Goal: Task Accomplishment & Management: Manage account settings

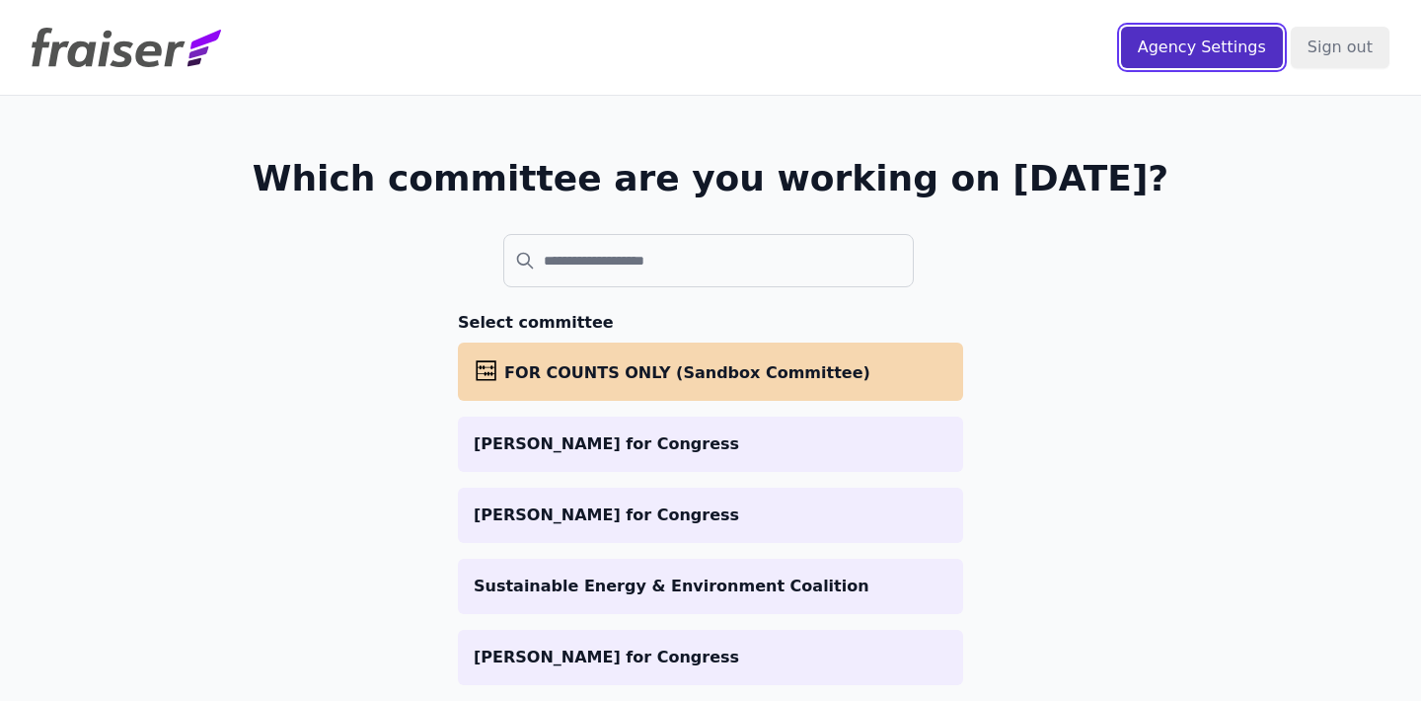
click at [1203, 35] on input "Agency Settings" at bounding box center [1202, 47] width 162 height 41
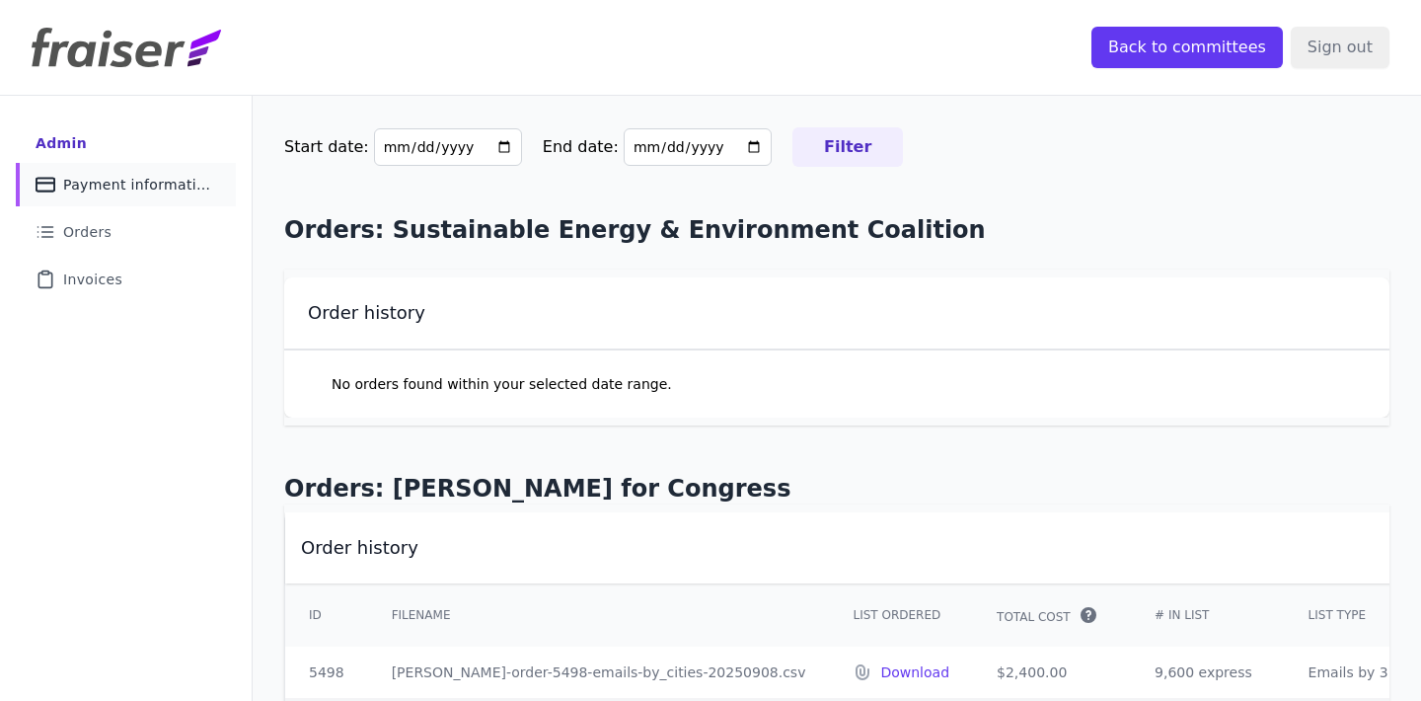
click at [107, 185] on span "Payment information" at bounding box center [137, 185] width 149 height 20
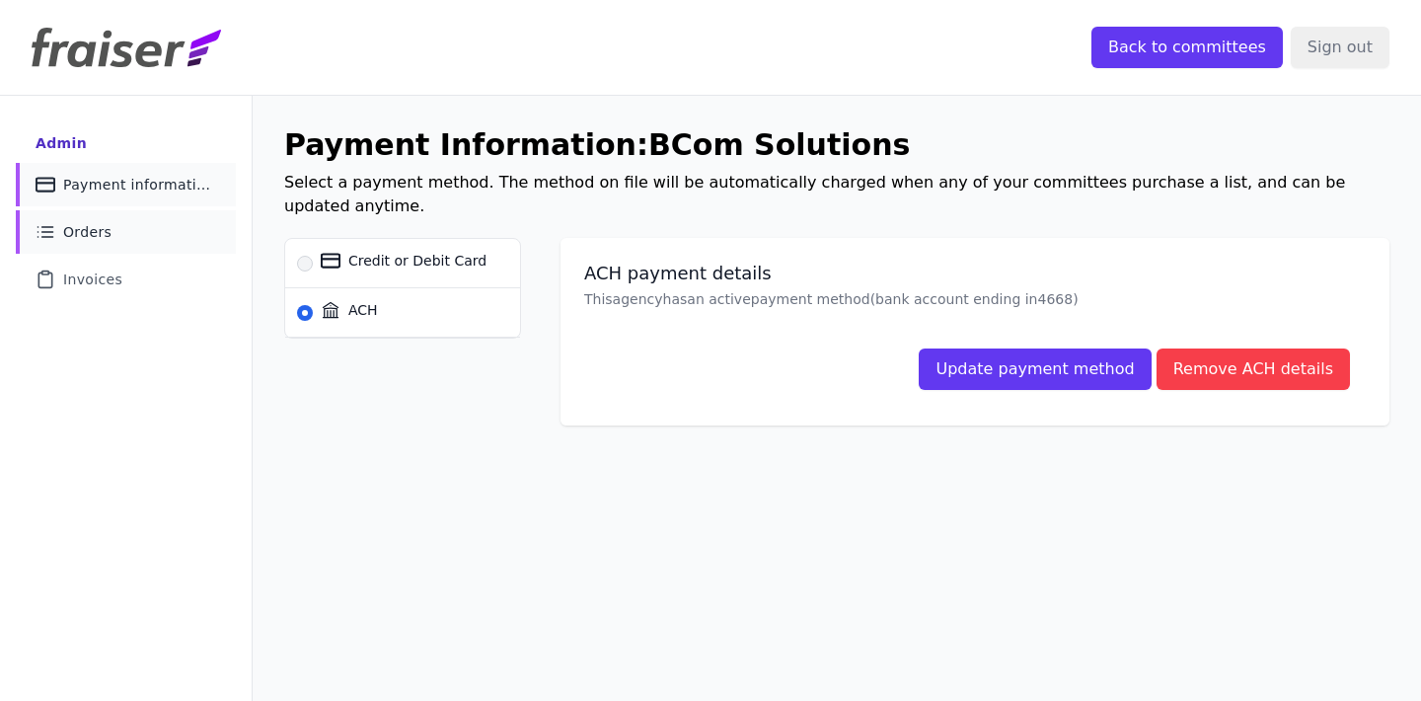
click at [118, 242] on link "List Icon Outline of bulleted list Orders" at bounding box center [126, 231] width 220 height 43
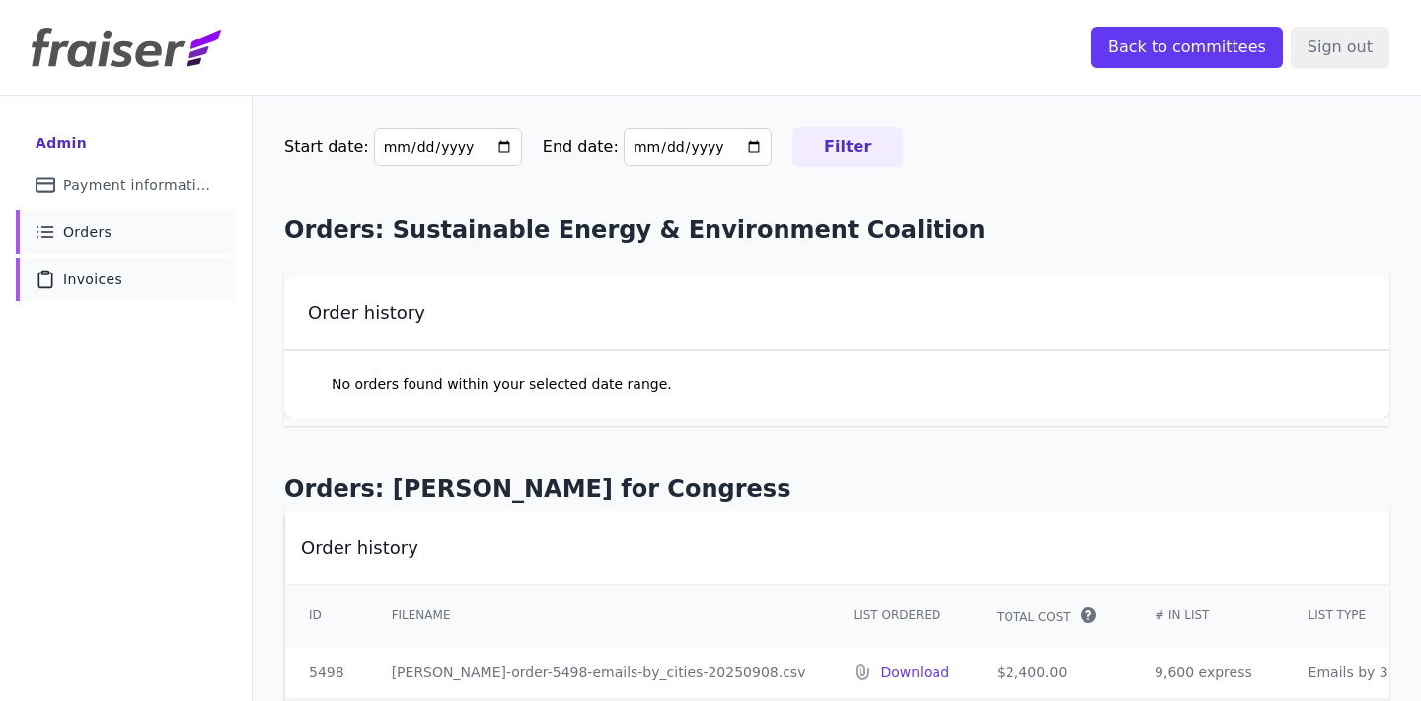
click at [139, 292] on link "Clipboard Icon Outline of a clipboard Invoices" at bounding box center [126, 279] width 220 height 43
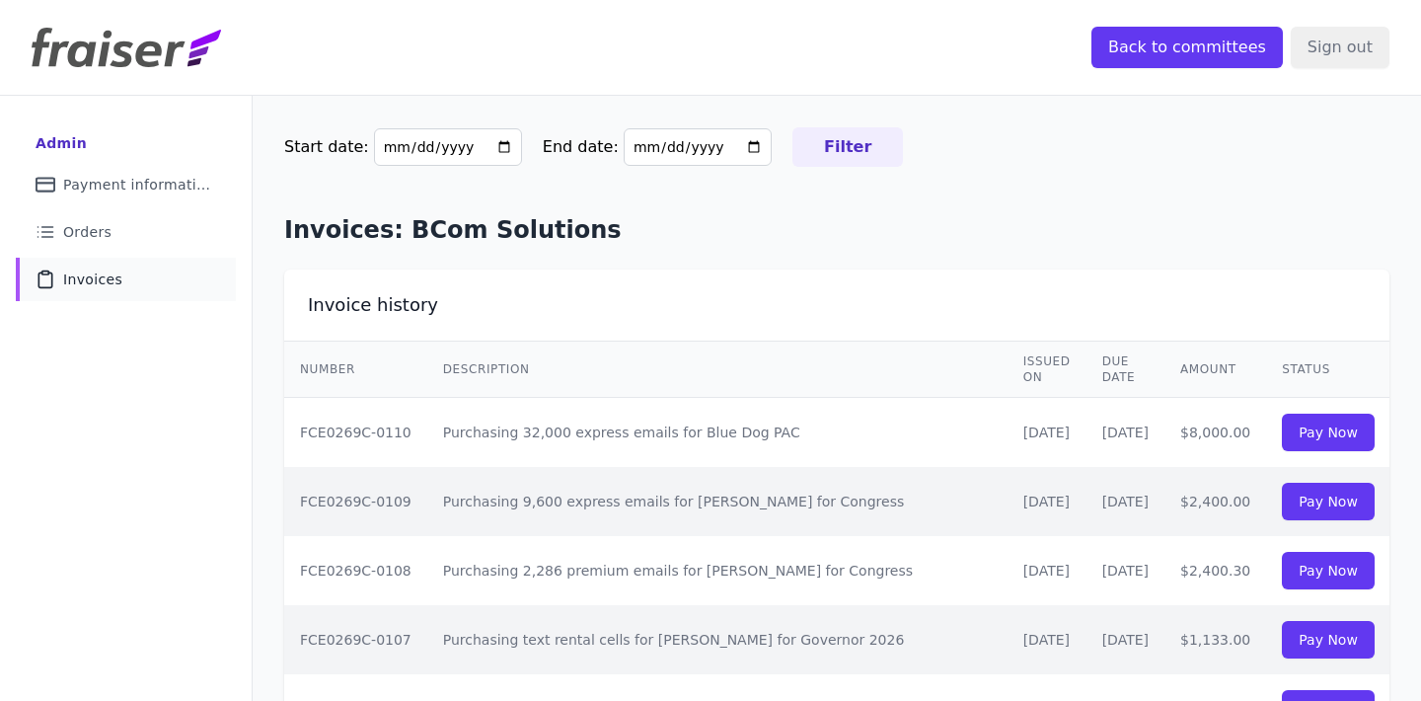
click at [77, 145] on div "Admin" at bounding box center [61, 143] width 51 height 20
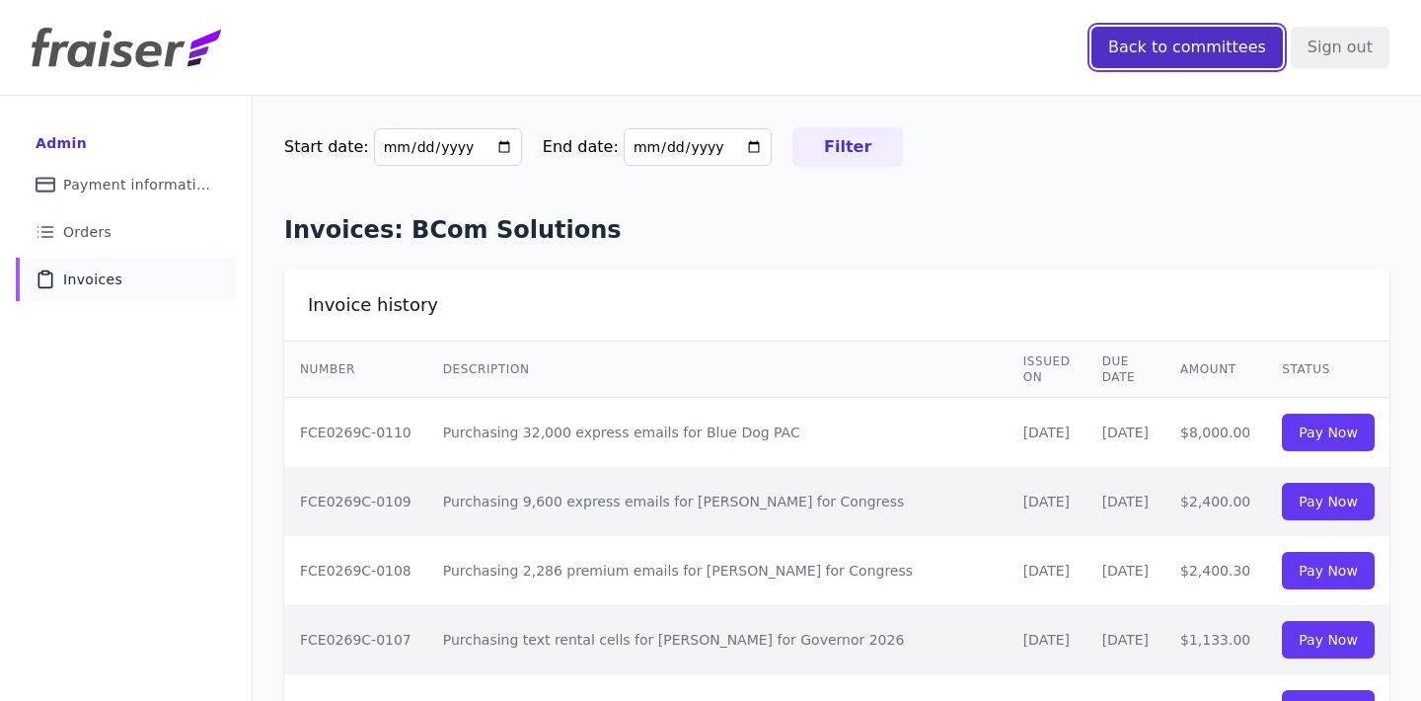
click at [1229, 56] on input "Back to committees" at bounding box center [1187, 47] width 191 height 41
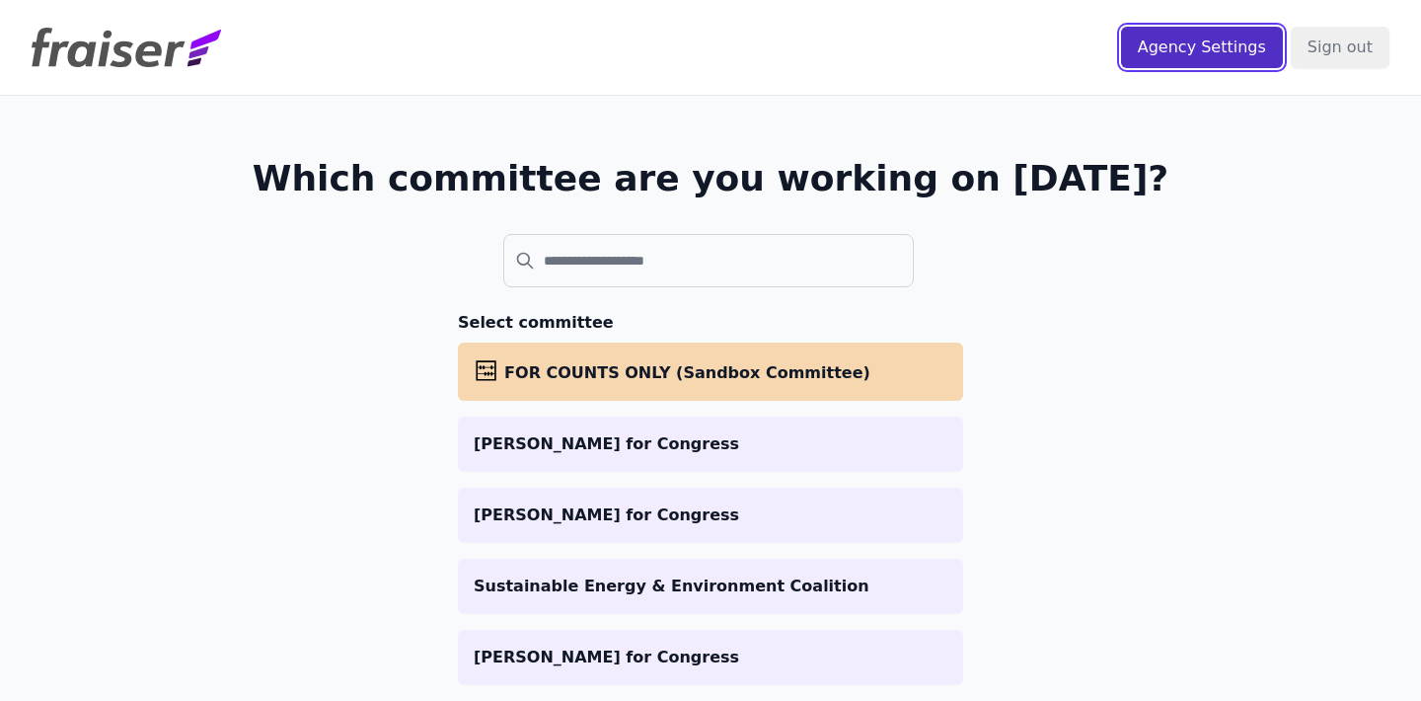
click at [1219, 54] on input "Agency Settings" at bounding box center [1202, 47] width 162 height 41
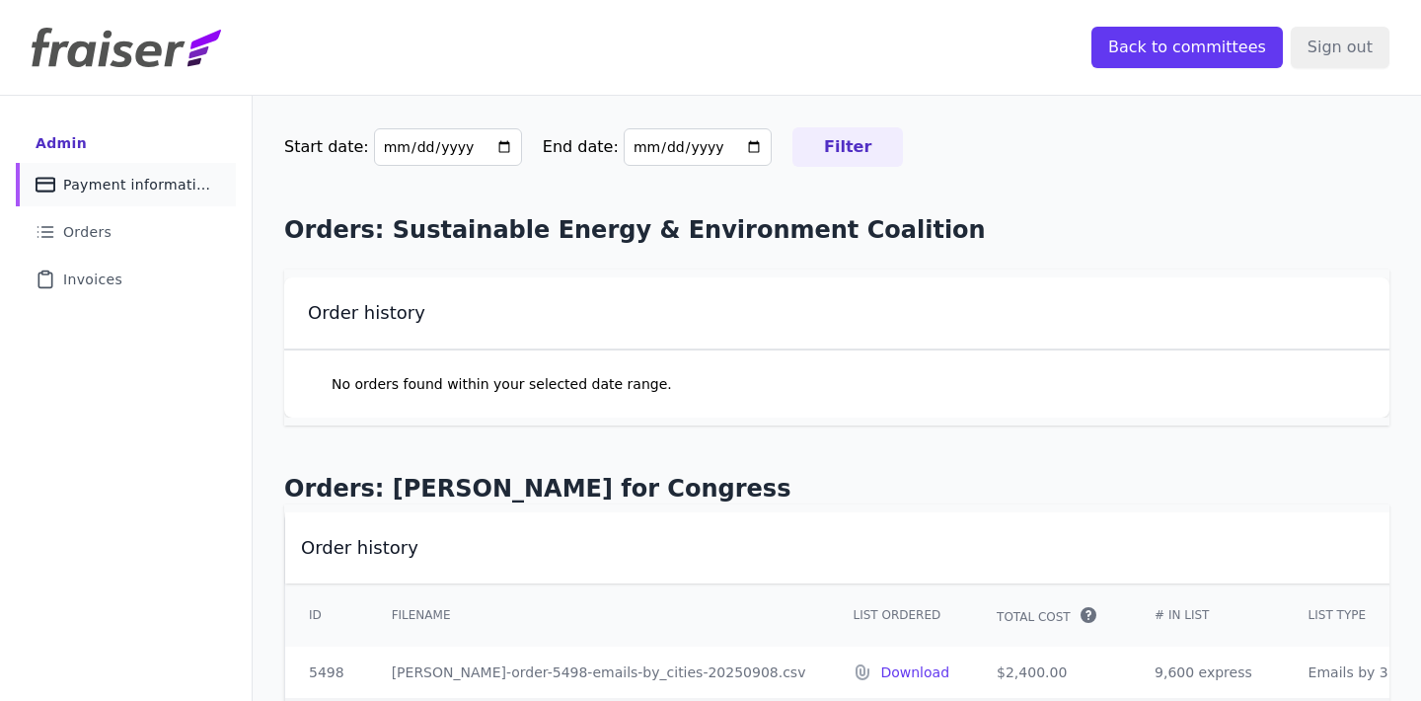
drag, startPoint x: 173, startPoint y: 194, endPoint x: 161, endPoint y: 198, distance: 12.5
click at [172, 194] on link "Credit Card Icon Outline of a credit card Payment information" at bounding box center [126, 184] width 220 height 43
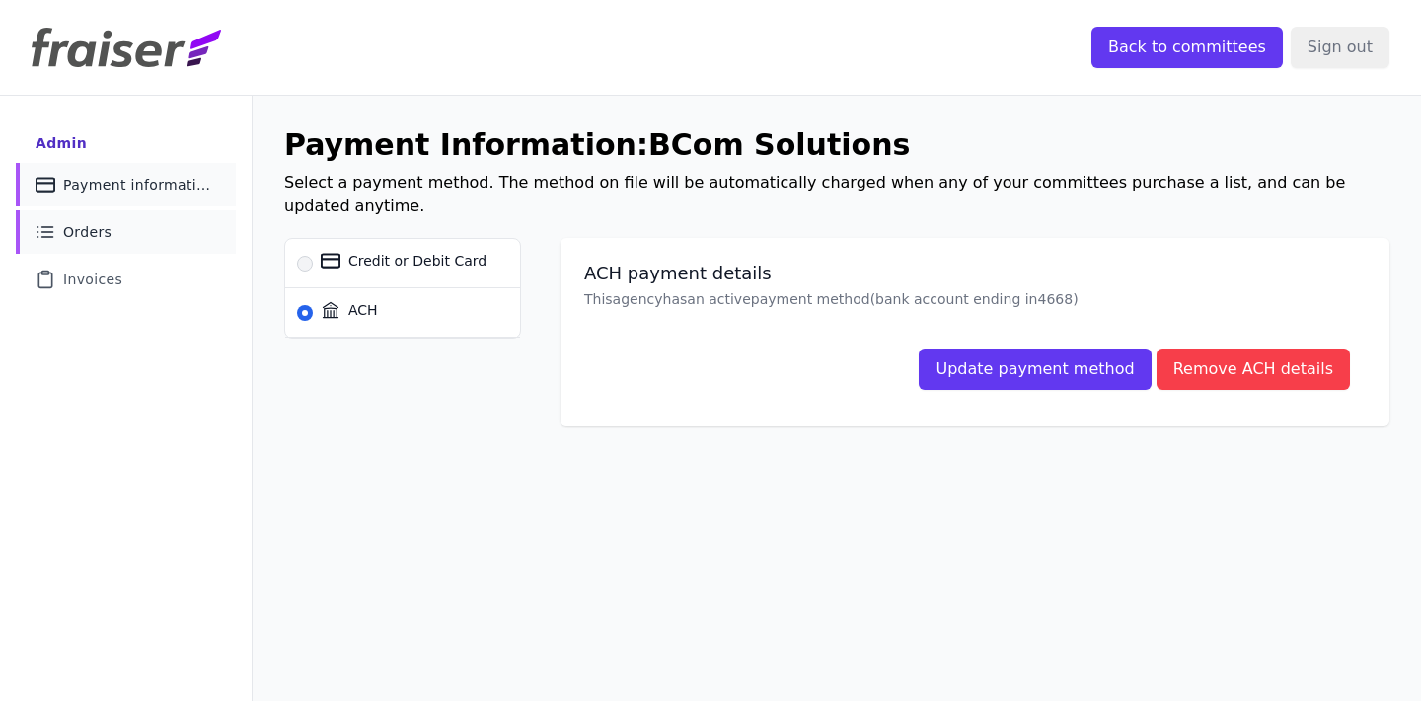
click at [127, 223] on link "List Icon Outline of bulleted list Orders" at bounding box center [126, 231] width 220 height 43
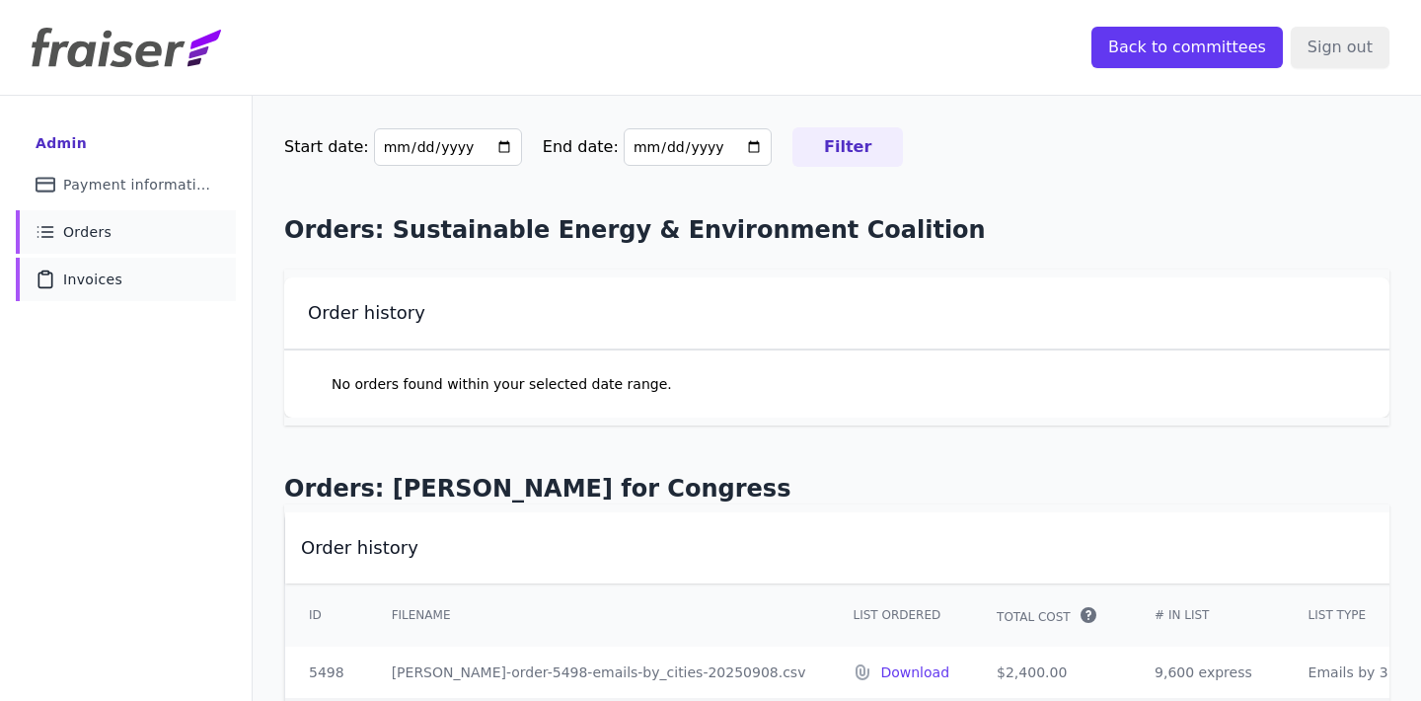
click at [115, 277] on span "Invoices" at bounding box center [92, 279] width 59 height 20
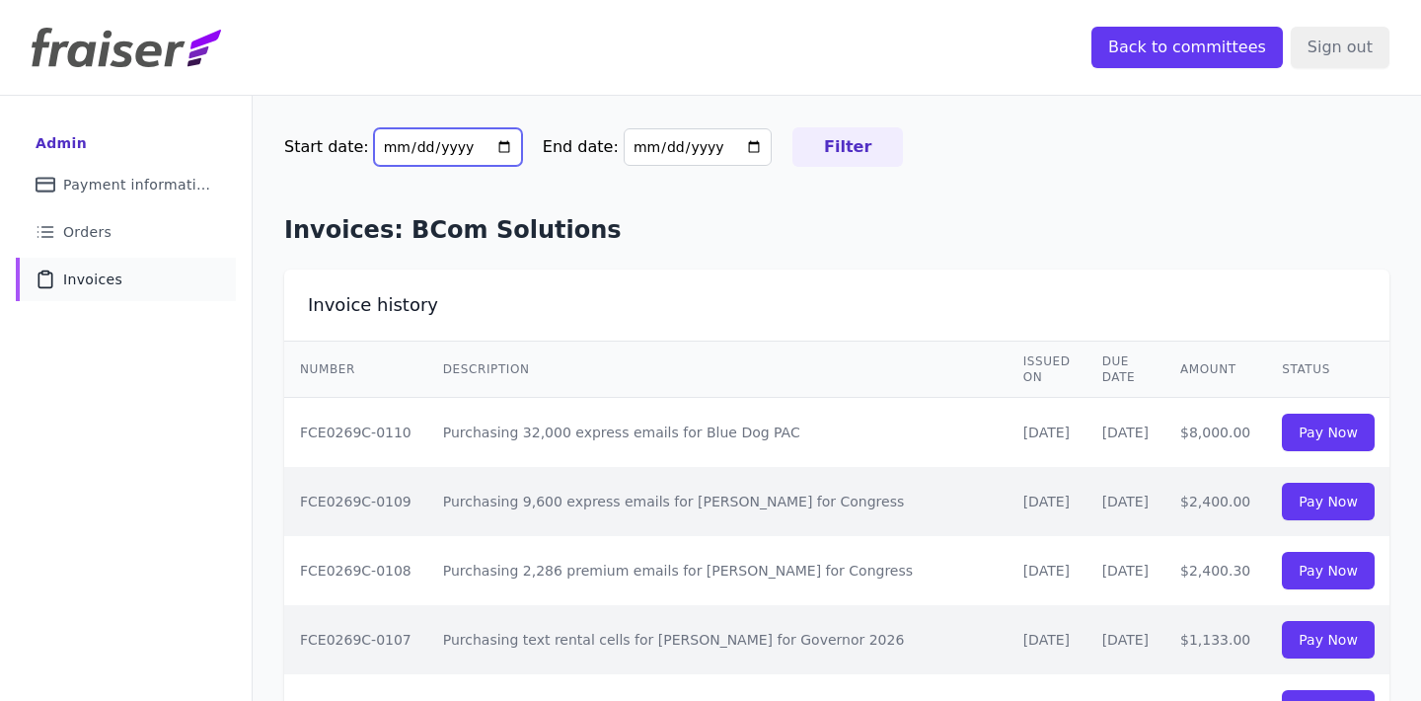
click at [489, 150] on input "2025-06-17" at bounding box center [448, 147] width 148 height 38
type input "[DATE]"
click at [821, 151] on input "Filter" at bounding box center [848, 146] width 111 height 39
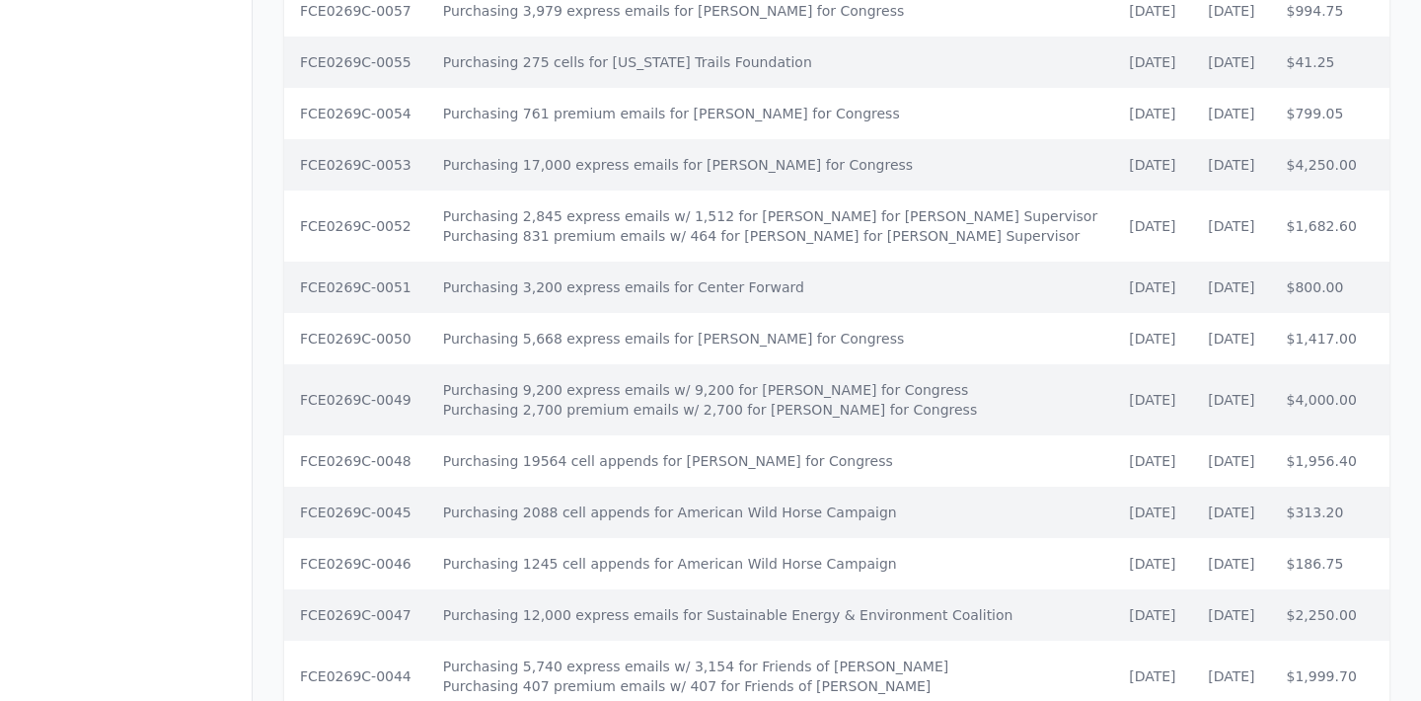
scroll to position [3570, 0]
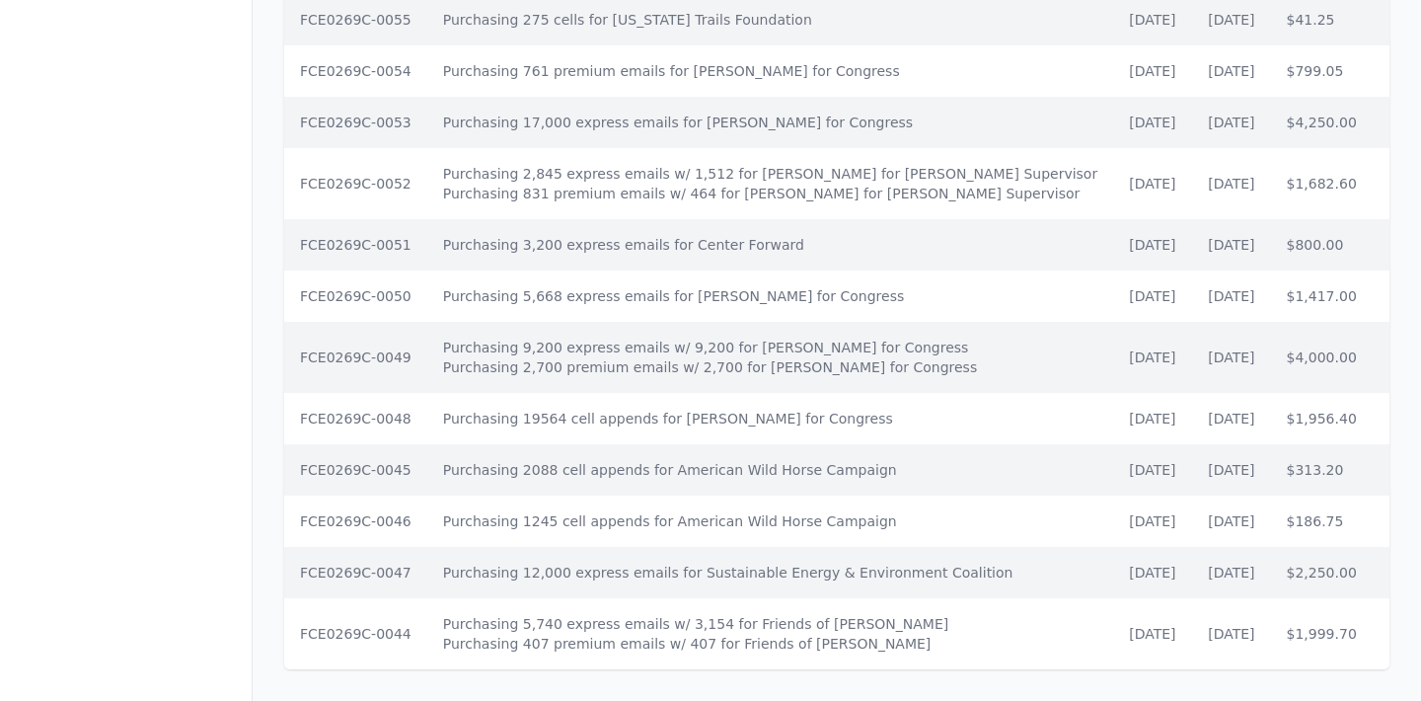
drag, startPoint x: 304, startPoint y: 303, endPoint x: 1324, endPoint y: 620, distance: 1067.7
copy div "Invoice history Number Description Issued on Due Date Amount Status Invoice FCE…"
